Goal: Transaction & Acquisition: Purchase product/service

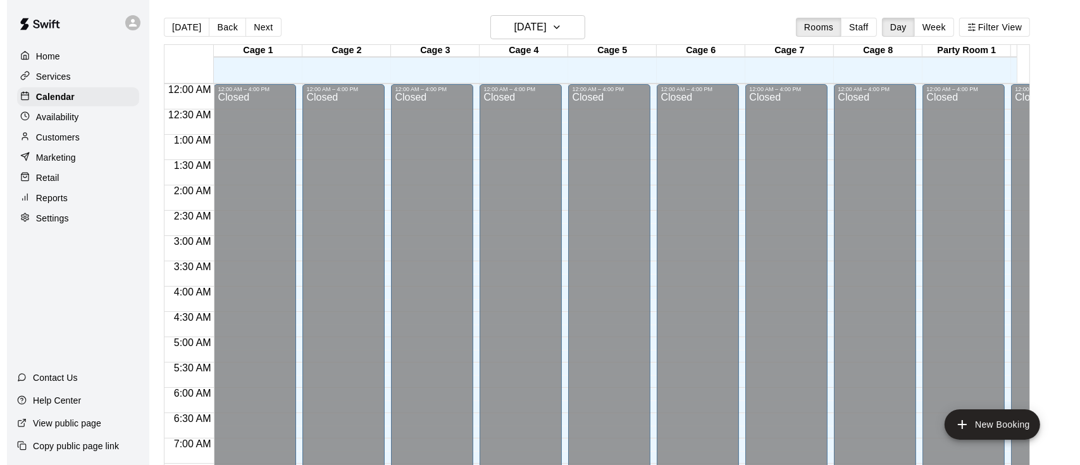
scroll to position [780, 0]
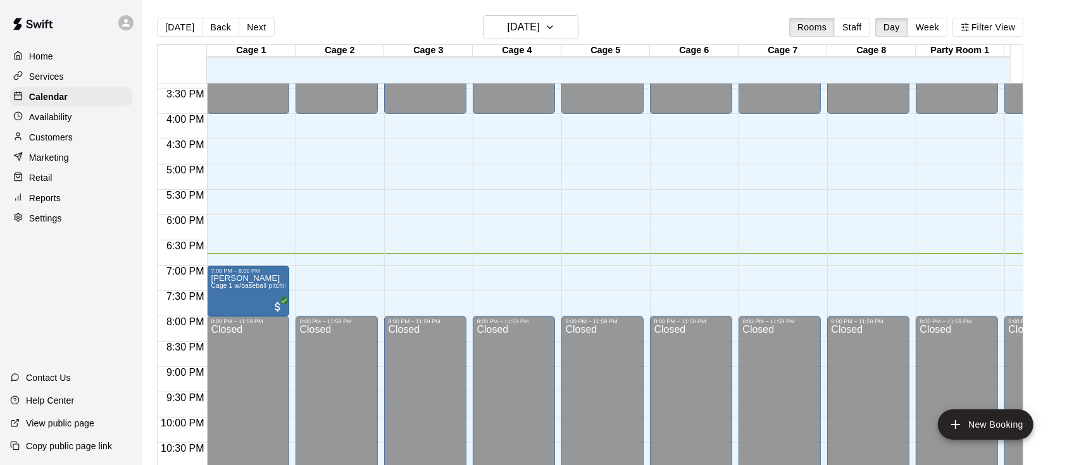
click at [48, 180] on p "Retail" at bounding box center [40, 178] width 23 height 13
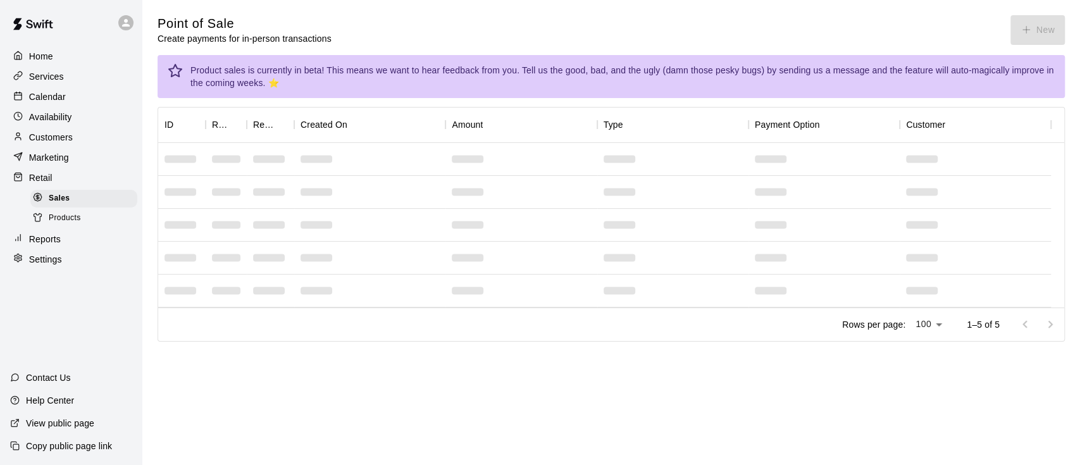
click at [1027, 30] on icon "button" at bounding box center [1026, 30] width 7 height 0
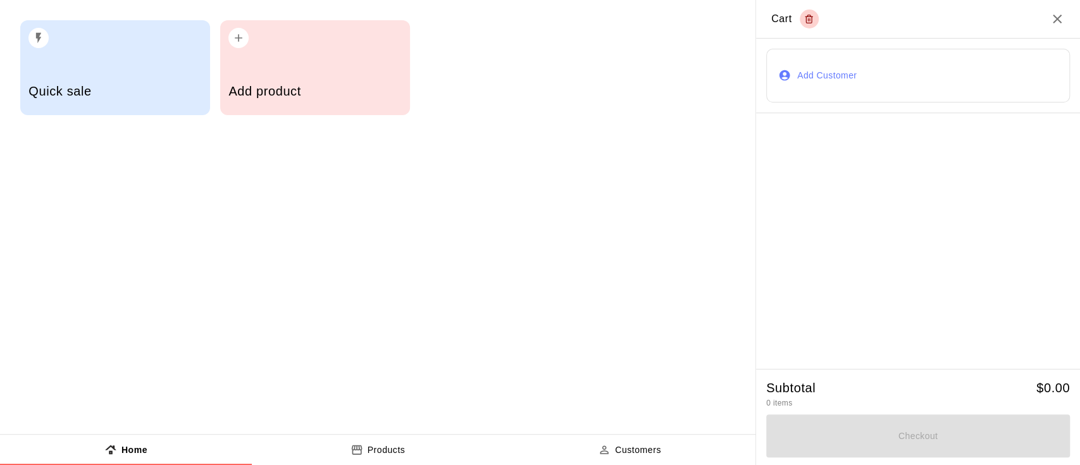
click at [303, 85] on h5 "Add product" at bounding box center [314, 91] width 173 height 17
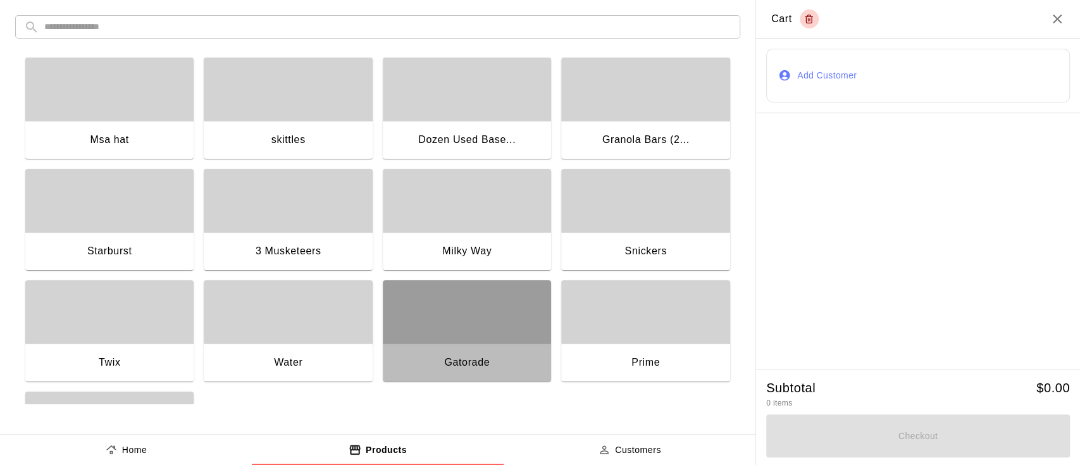
click at [456, 332] on div "button" at bounding box center [467, 311] width 168 height 63
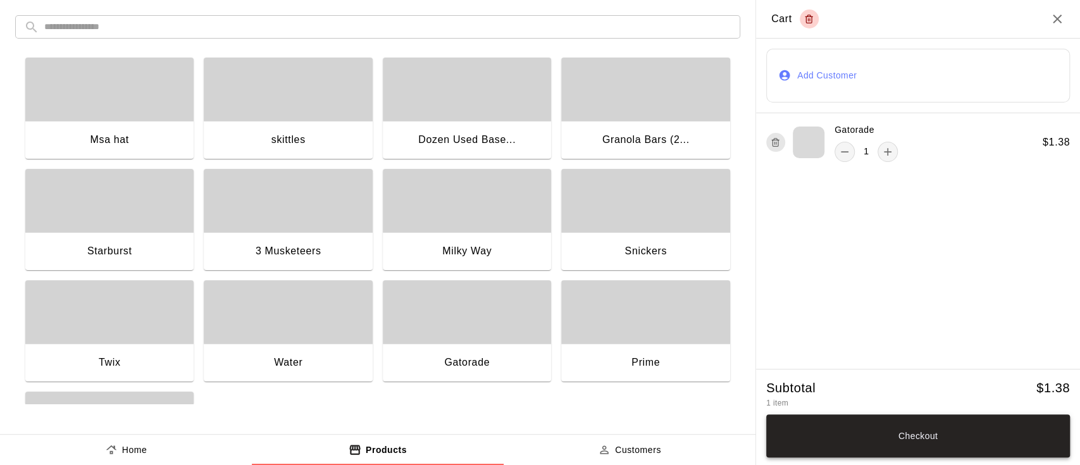
click at [940, 445] on button "Checkout" at bounding box center [918, 436] width 304 height 43
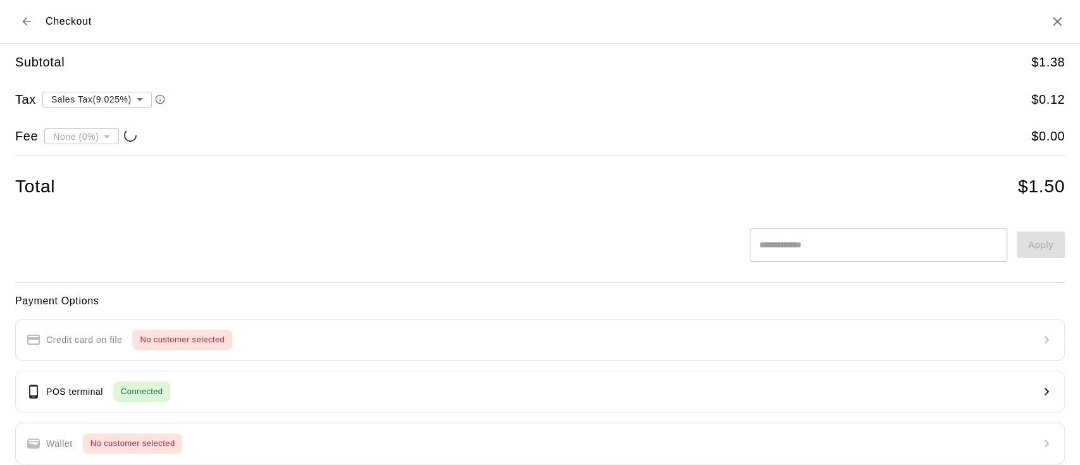
type input "**********"
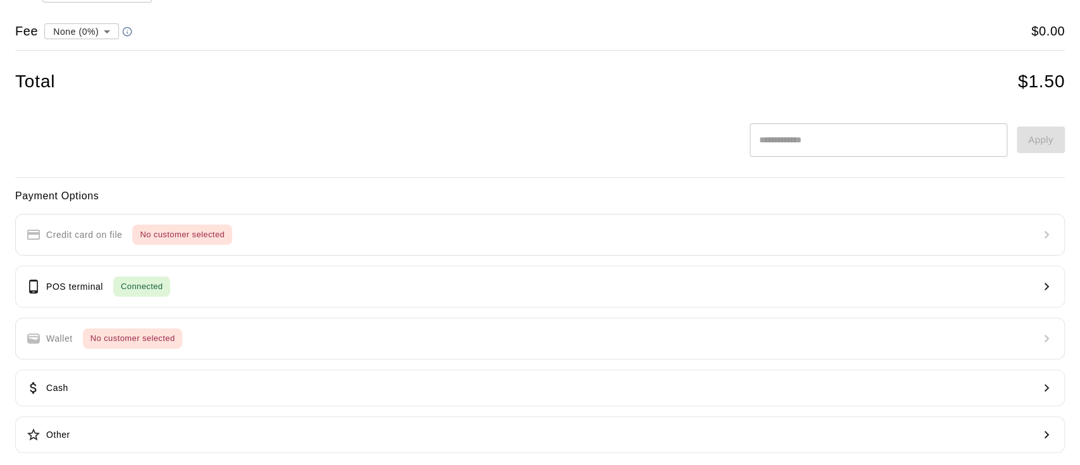
scroll to position [115, 0]
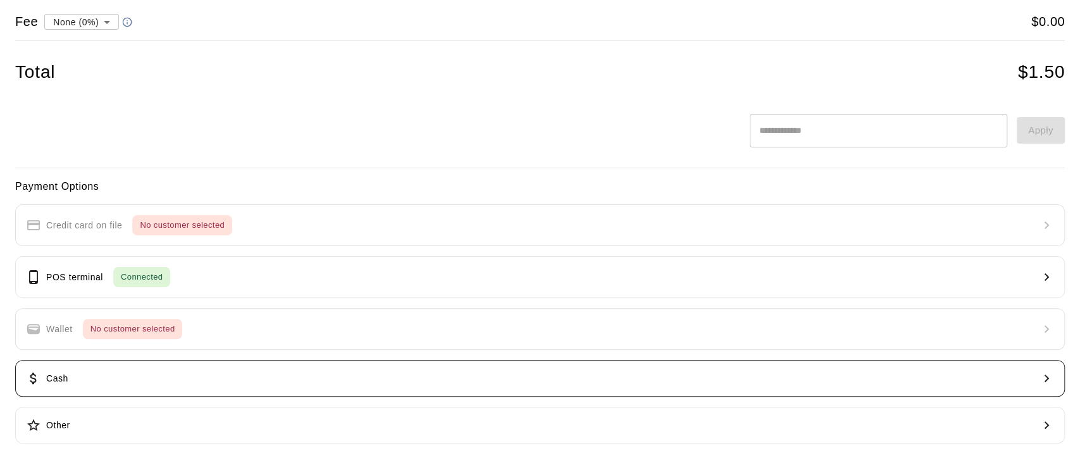
click at [66, 380] on p "Cash" at bounding box center [57, 378] width 22 height 13
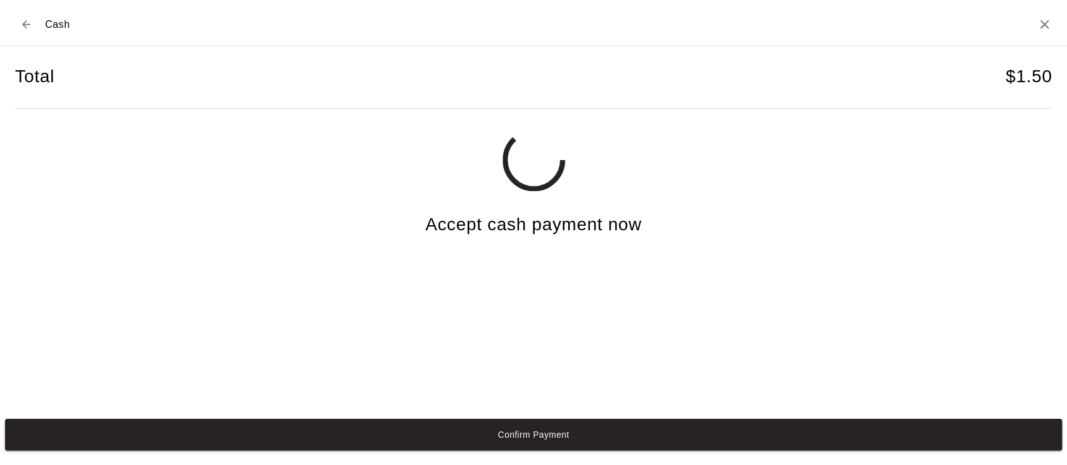
scroll to position [0, 0]
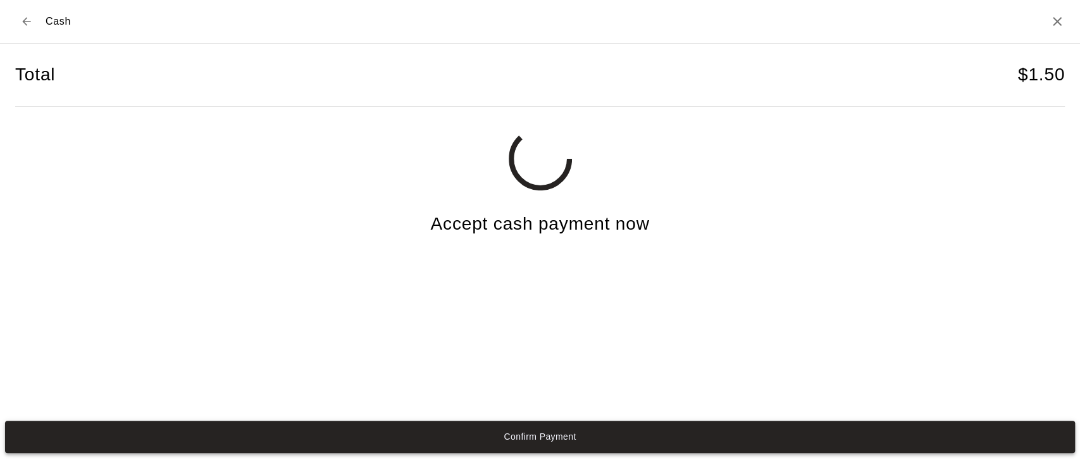
click at [527, 443] on button "Confirm Payment" at bounding box center [540, 437] width 1070 height 32
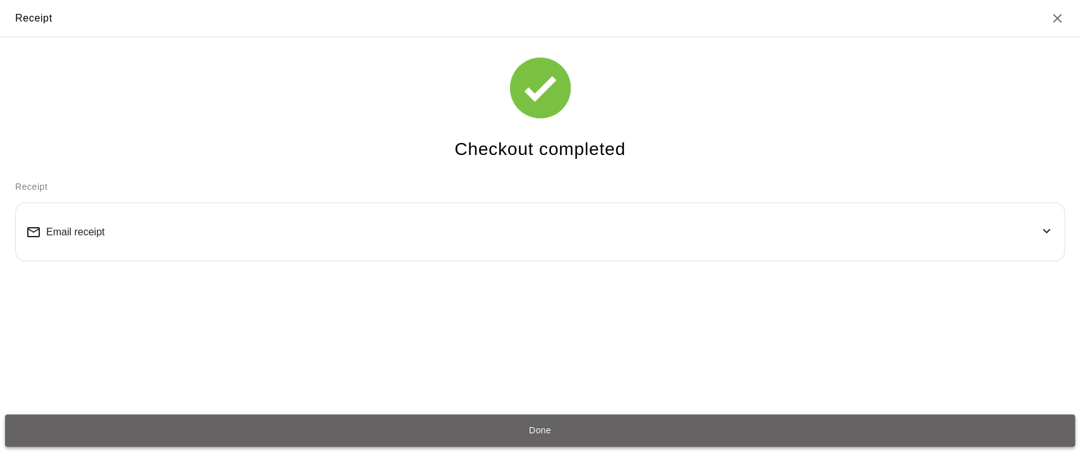
click at [533, 426] on button "Done" at bounding box center [540, 431] width 1070 height 32
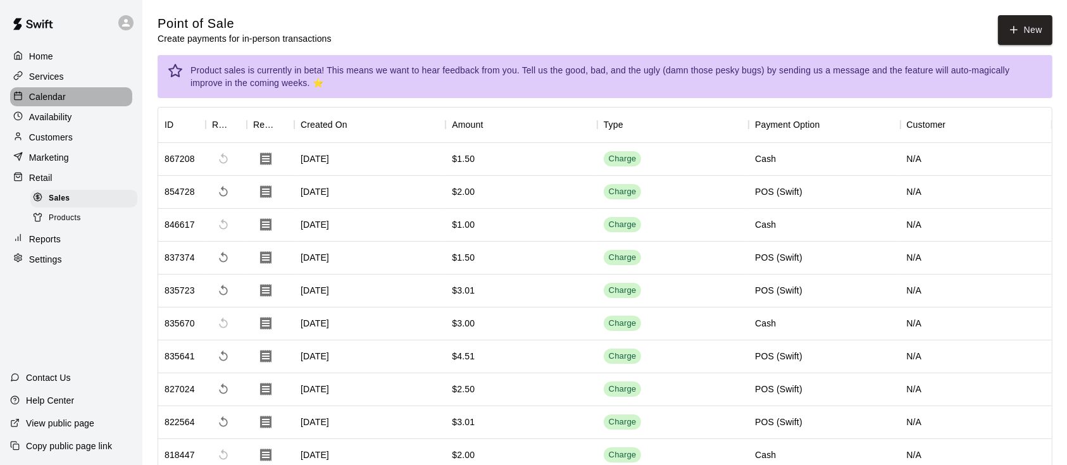
click at [51, 101] on p "Calendar" at bounding box center [47, 97] width 37 height 13
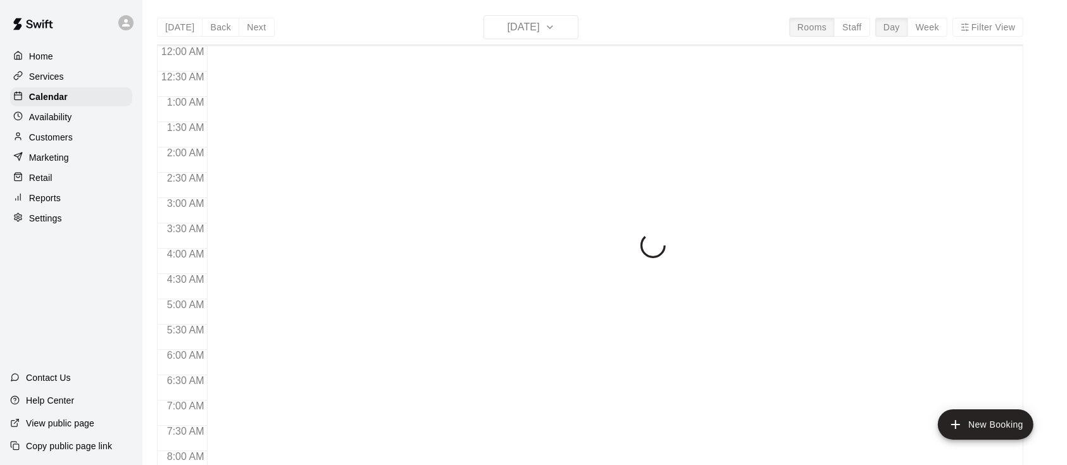
scroll to position [780, 0]
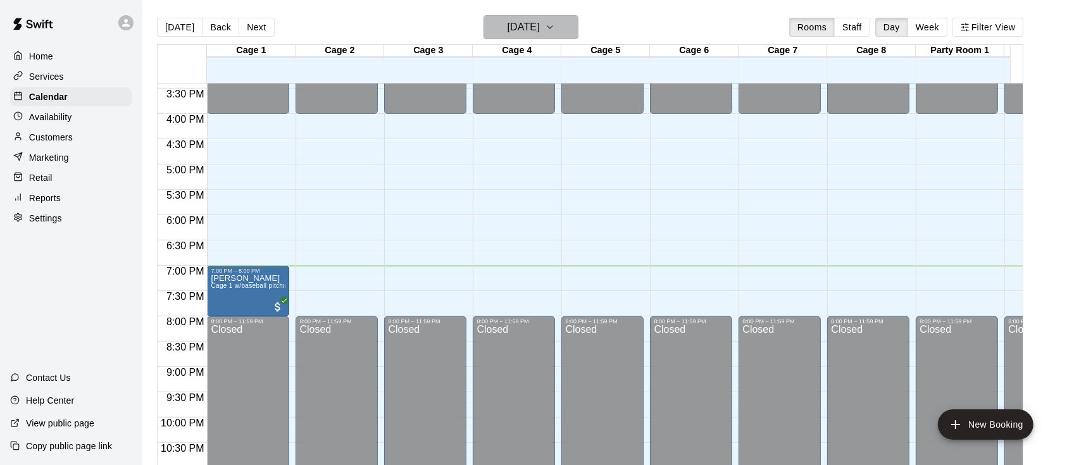
click at [555, 25] on icon "button" at bounding box center [550, 27] width 10 height 15
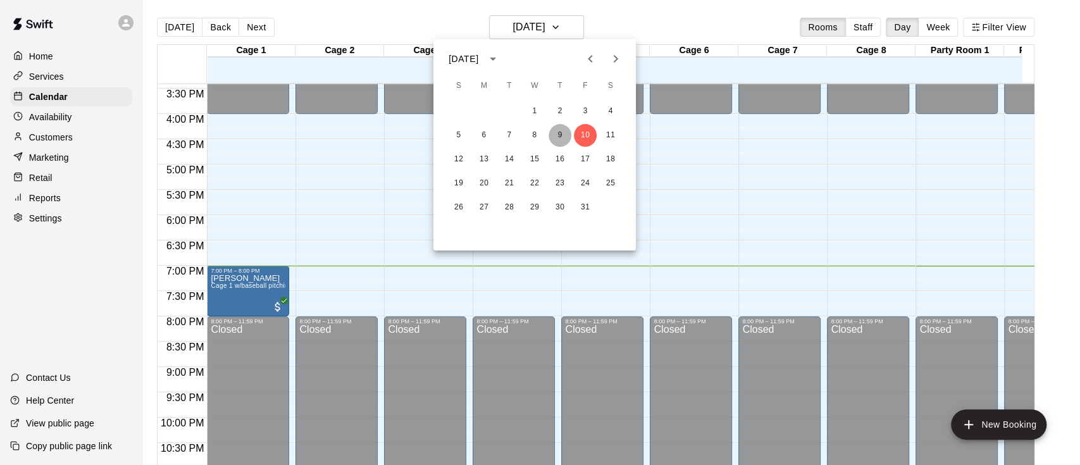
click at [559, 139] on button "9" at bounding box center [560, 135] width 23 height 23
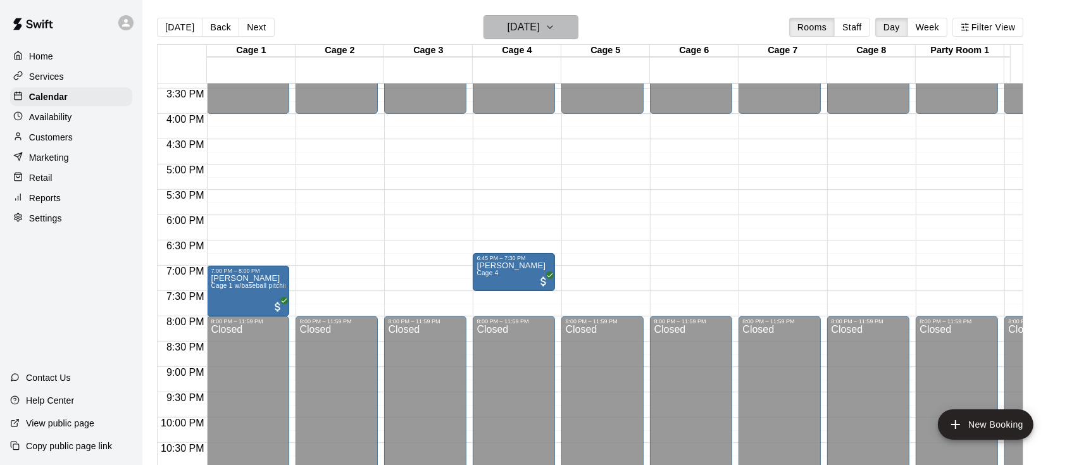
click at [555, 26] on icon "button" at bounding box center [550, 27] width 10 height 15
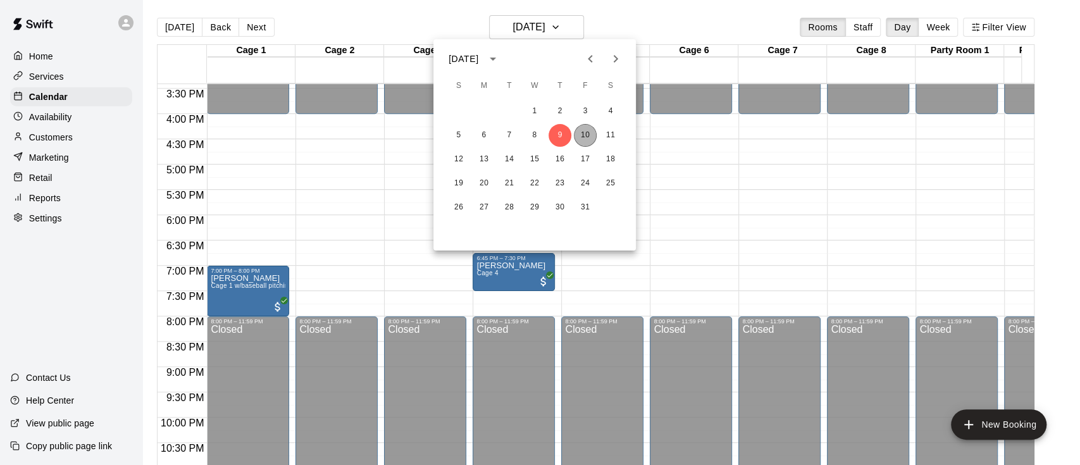
click at [581, 134] on button "10" at bounding box center [585, 135] width 23 height 23
